Goal: Use online tool/utility

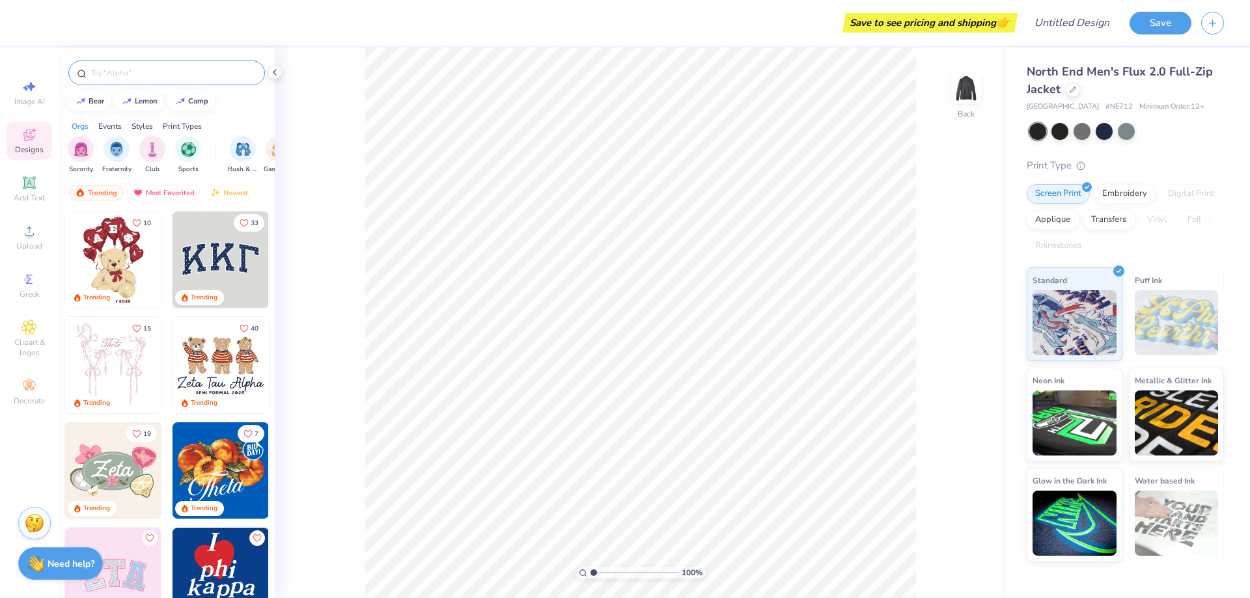
click at [144, 82] on div at bounding box center [166, 73] width 197 height 25
click at [144, 79] on input "text" at bounding box center [173, 72] width 167 height 13
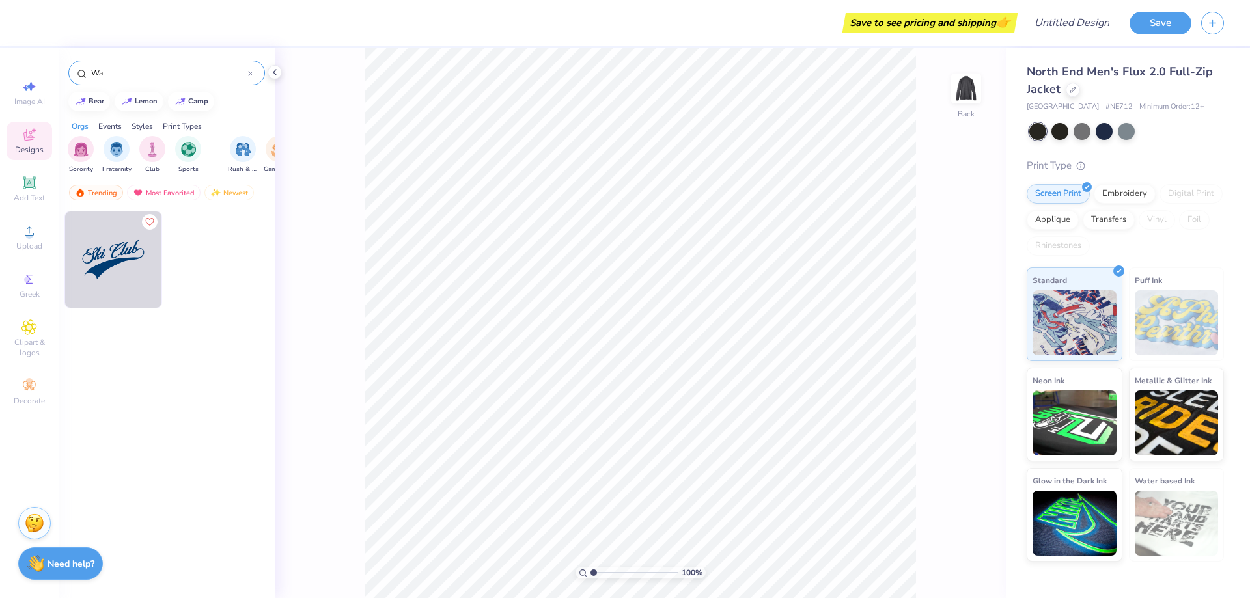
type input "W"
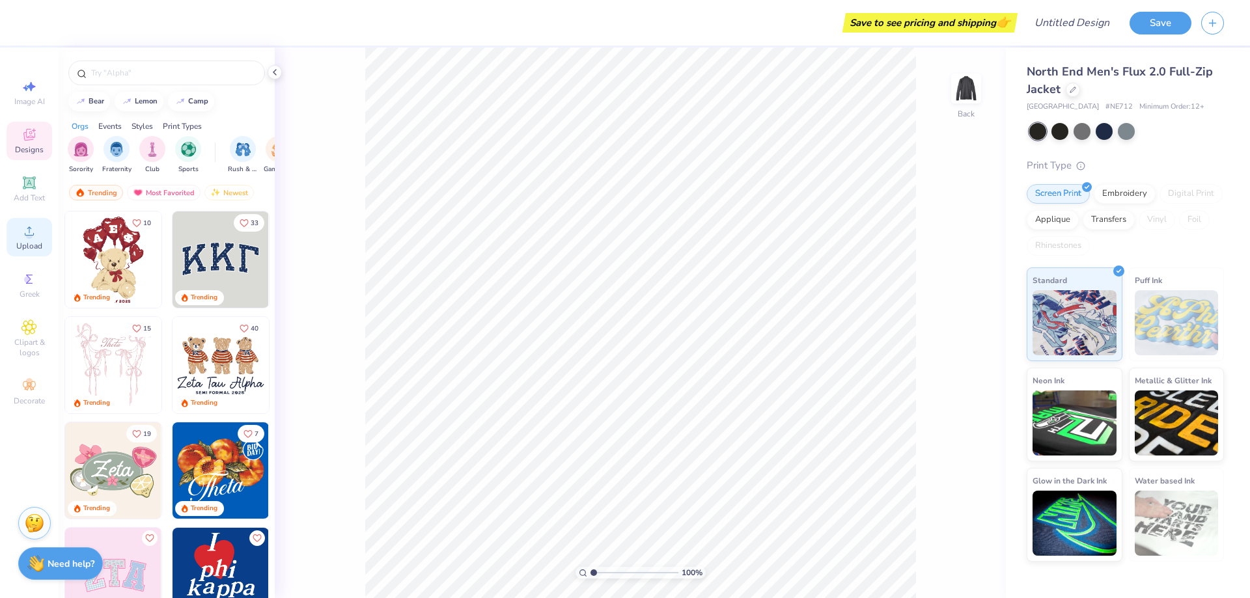
click at [37, 243] on span "Upload" at bounding box center [29, 246] width 26 height 10
click at [957, 83] on img at bounding box center [966, 88] width 52 height 52
click at [274, 72] on polyline at bounding box center [274, 72] width 3 height 5
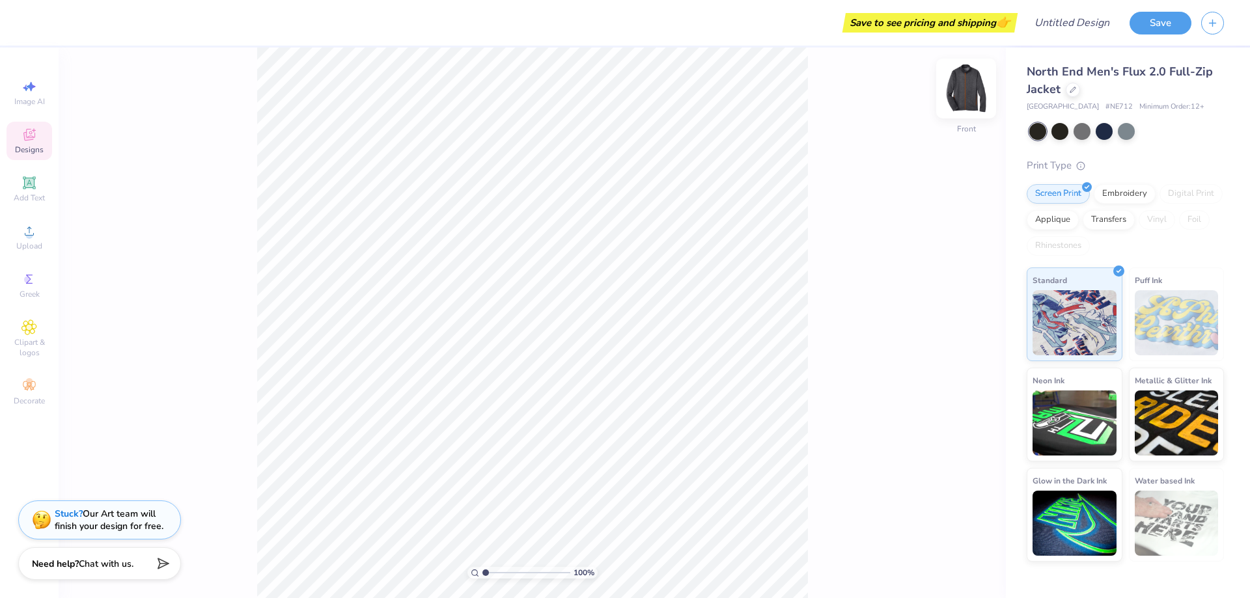
click at [973, 86] on img at bounding box center [966, 88] width 52 height 52
click at [1111, 130] on div at bounding box center [1103, 130] width 17 height 17
click at [1056, 130] on div at bounding box center [1059, 130] width 17 height 17
click at [1086, 130] on div at bounding box center [1081, 130] width 17 height 17
click at [1125, 126] on div at bounding box center [1125, 130] width 17 height 17
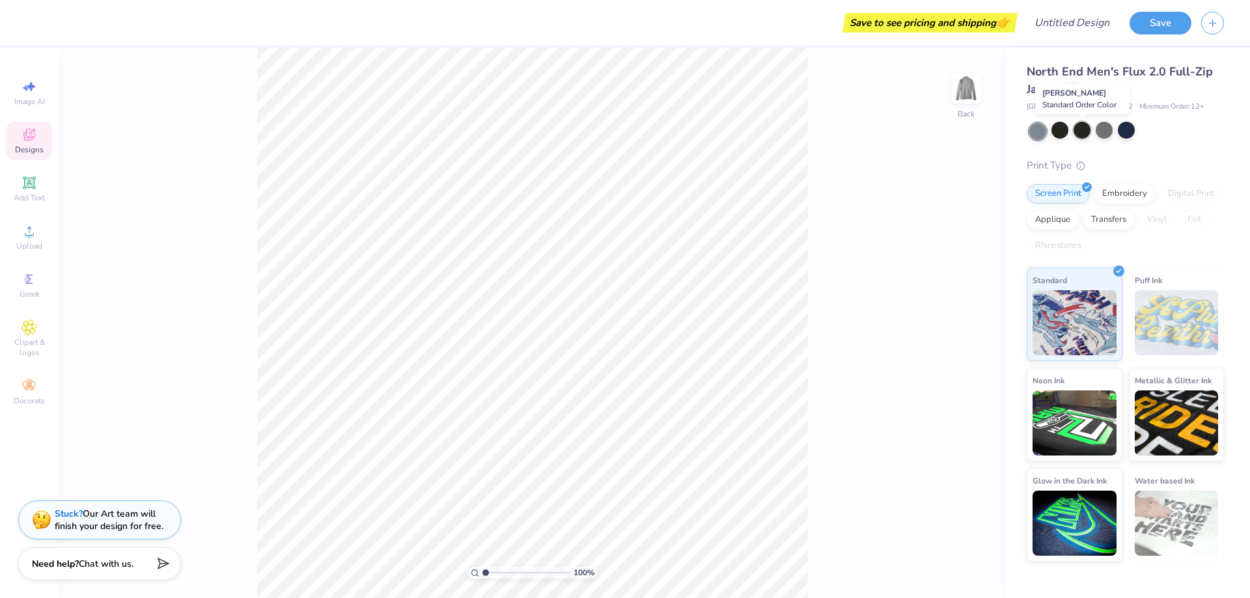
click at [1082, 128] on div at bounding box center [1081, 130] width 17 height 17
click at [1249, 419] on html "Save to see pricing and shipping 👉 Design Title Save Image AI Designs Add Text …" at bounding box center [625, 299] width 1250 height 598
